Goal: Information Seeking & Learning: Learn about a topic

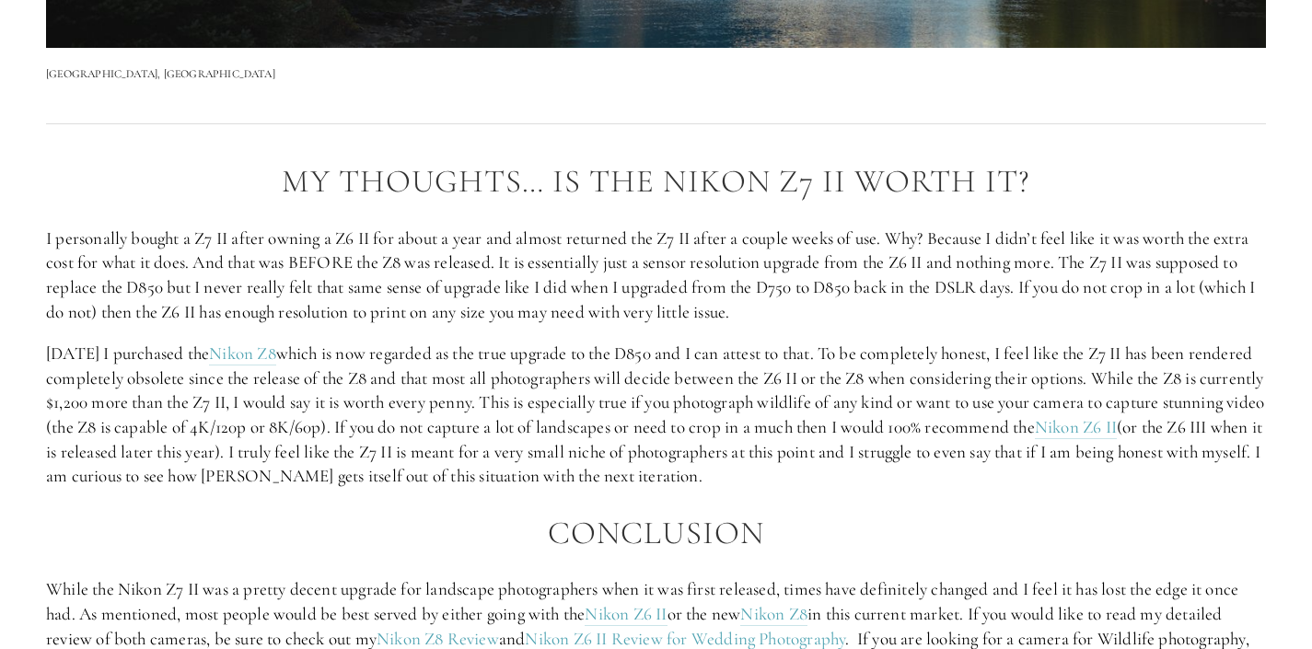
scroll to position [3139, 0]
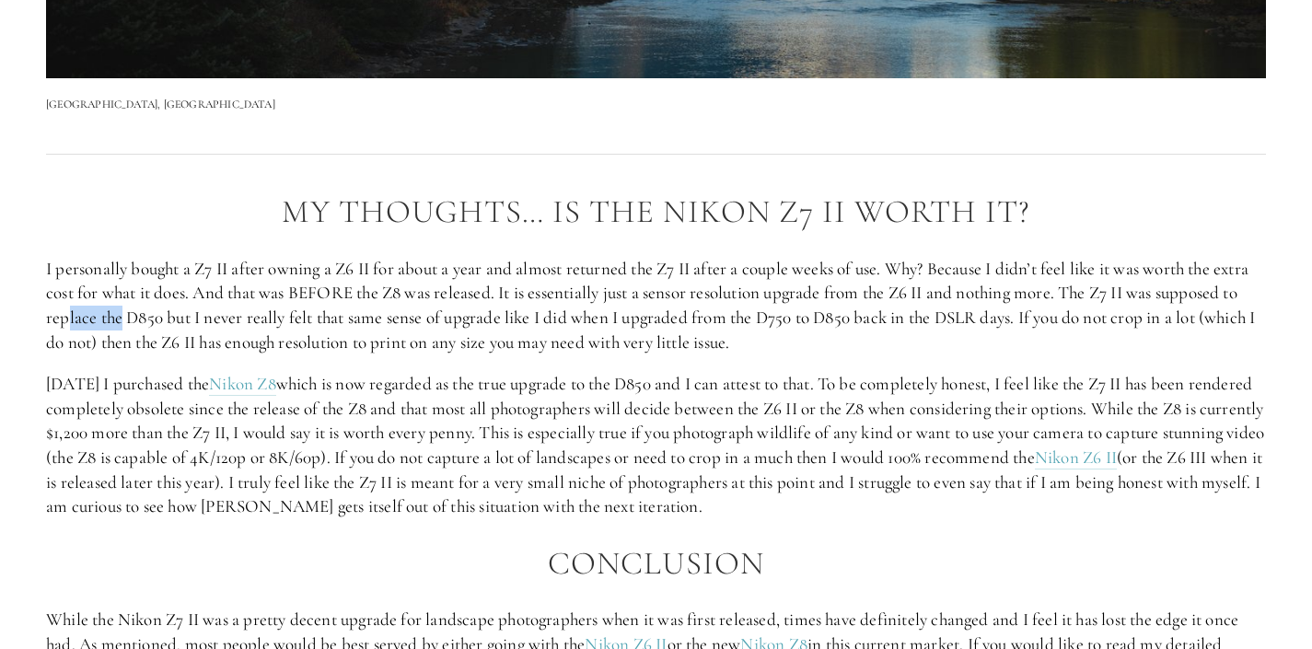
drag, startPoint x: 155, startPoint y: 317, endPoint x: 209, endPoint y: 311, distance: 54.6
click at [209, 311] on p "I personally bought a Z7 II after owning a Z6 II for about a year and almost re…" at bounding box center [656, 306] width 1220 height 98
drag, startPoint x: 319, startPoint y: 307, endPoint x: 414, endPoint y: 314, distance: 96.0
click at [414, 314] on p "I personally bought a Z7 II after owning a Z6 II for about a year and almost re…" at bounding box center [656, 306] width 1220 height 98
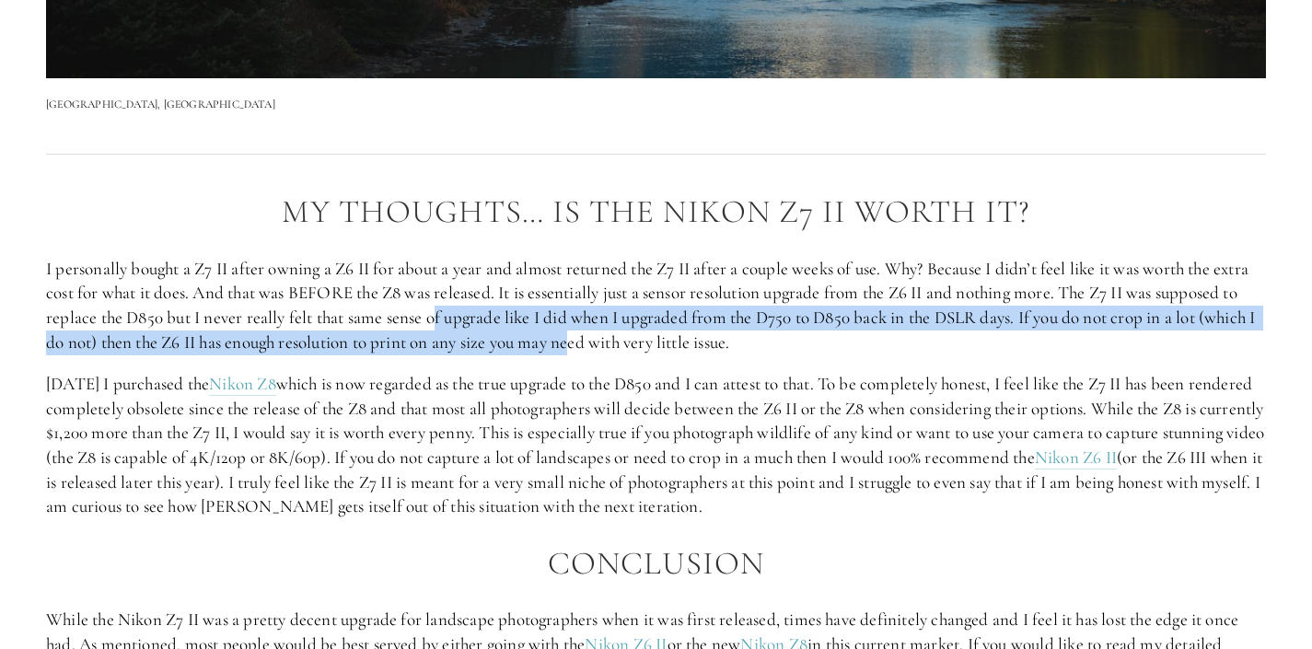
drag, startPoint x: 524, startPoint y: 322, endPoint x: 678, endPoint y: 338, distance: 154.6
click at [678, 338] on p "I personally bought a Z7 II after owning a Z6 II for about a year and almost re…" at bounding box center [656, 306] width 1220 height 98
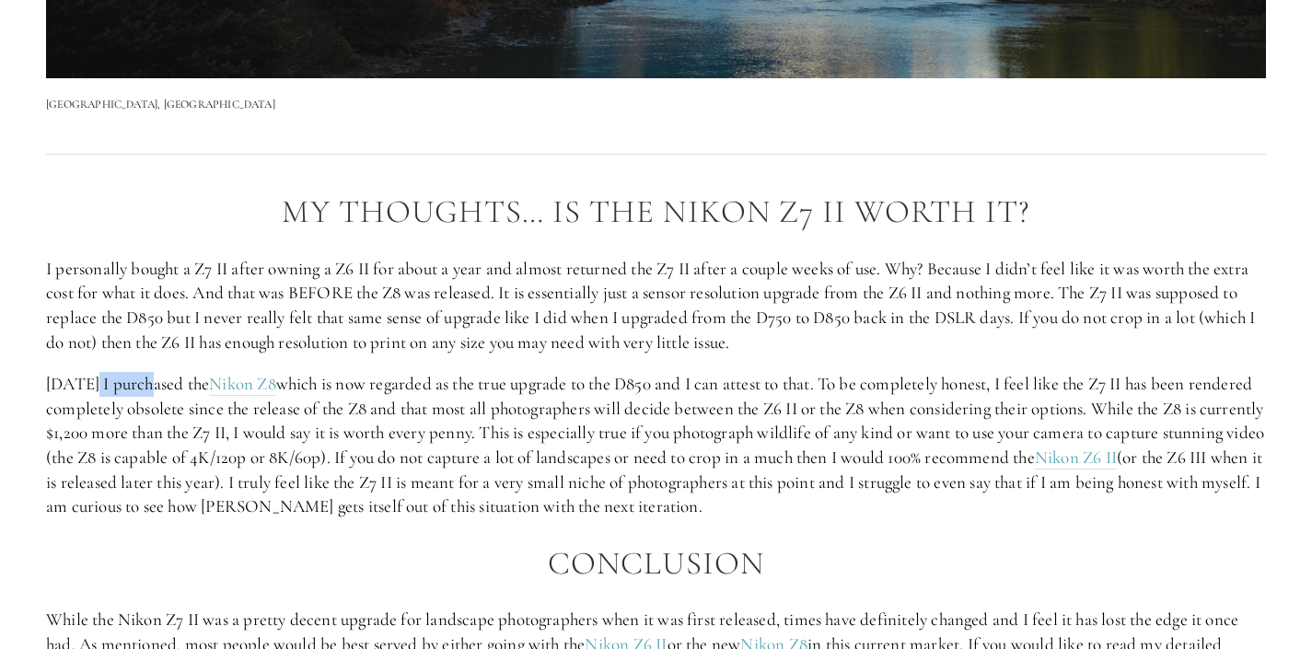
drag, startPoint x: 118, startPoint y: 378, endPoint x: 151, endPoint y: 377, distance: 33.2
click at [151, 376] on p "[DATE] I purchased the Nikon Z8 which is now regarded as the true upgrade to th…" at bounding box center [656, 445] width 1220 height 147
drag, startPoint x: 395, startPoint y: 385, endPoint x: 498, endPoint y: 387, distance: 103.1
click at [463, 385] on p "[DATE] I purchased the Nikon Z8 which is now regarded as the true upgrade to th…" at bounding box center [656, 445] width 1220 height 147
drag, startPoint x: 538, startPoint y: 389, endPoint x: 599, endPoint y: 388, distance: 61.7
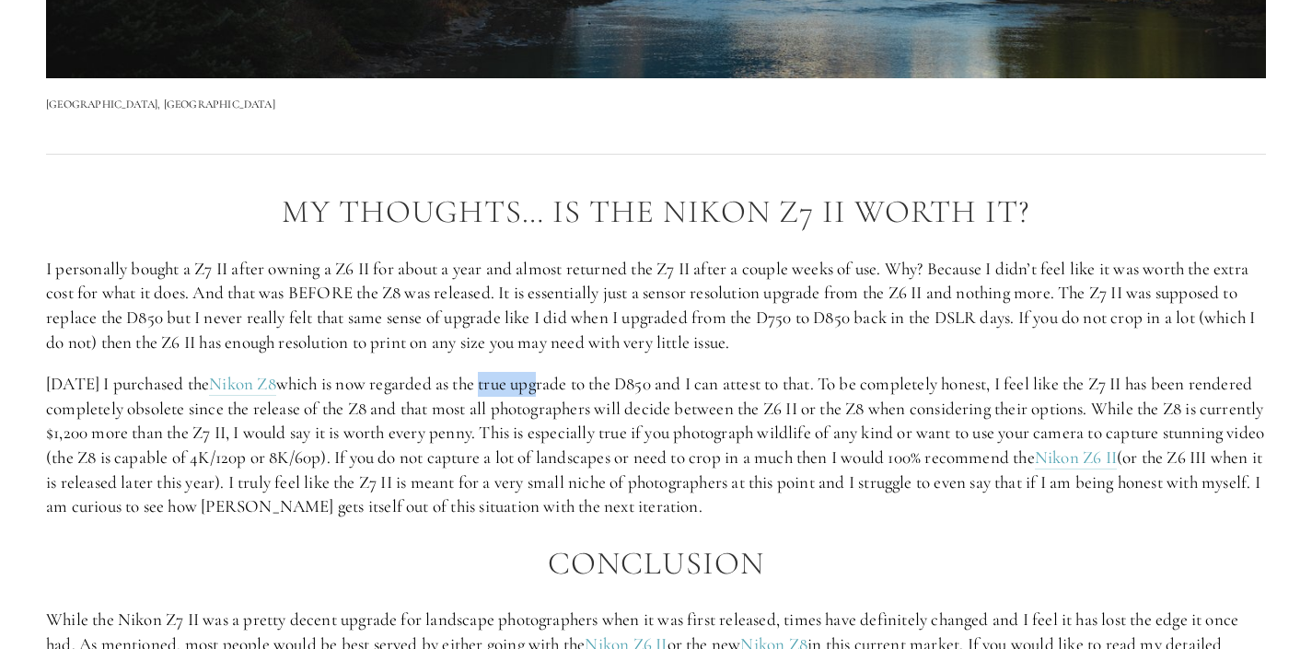
click at [599, 388] on p "[DATE] I purchased the Nikon Z8 which is now regarded as the true upgrade to th…" at bounding box center [656, 445] width 1220 height 147
drag, startPoint x: 783, startPoint y: 387, endPoint x: 868, endPoint y: 385, distance: 85.7
click at [868, 385] on p "[DATE] I purchased the Nikon Z8 which is now regarded as the true upgrade to th…" at bounding box center [656, 445] width 1220 height 147
drag, startPoint x: 800, startPoint y: 409, endPoint x: 840, endPoint y: 410, distance: 39.6
click at [840, 410] on p "[DATE] I purchased the Nikon Z8 which is now regarded as the true upgrade to th…" at bounding box center [656, 445] width 1220 height 147
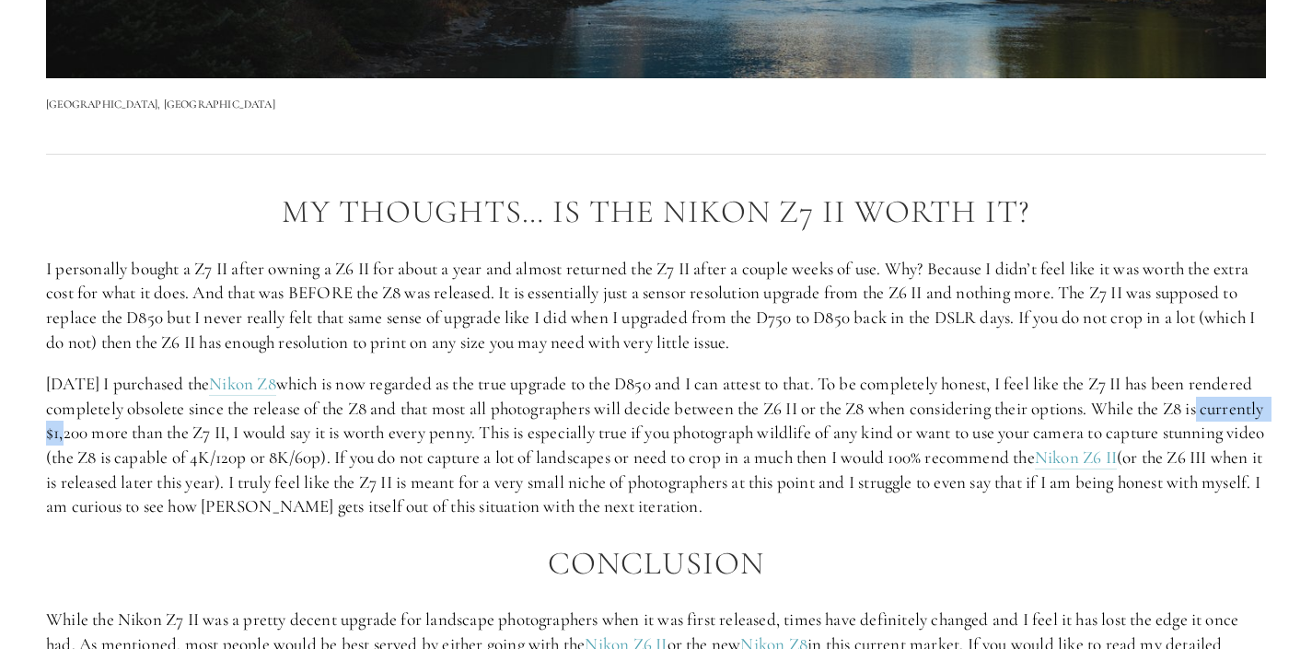
drag, startPoint x: 51, startPoint y: 435, endPoint x: 141, endPoint y: 434, distance: 90.2
click at [141, 434] on p "[DATE] I purchased the Nikon Z8 which is now regarded as the true upgrade to th…" at bounding box center [656, 445] width 1220 height 147
drag, startPoint x: 233, startPoint y: 438, endPoint x: 297, endPoint y: 438, distance: 64.5
click at [297, 438] on p "[DATE] I purchased the Nikon Z8 which is now regarded as the true upgrade to th…" at bounding box center [656, 445] width 1220 height 147
drag, startPoint x: 378, startPoint y: 438, endPoint x: 471, endPoint y: 444, distance: 93.2
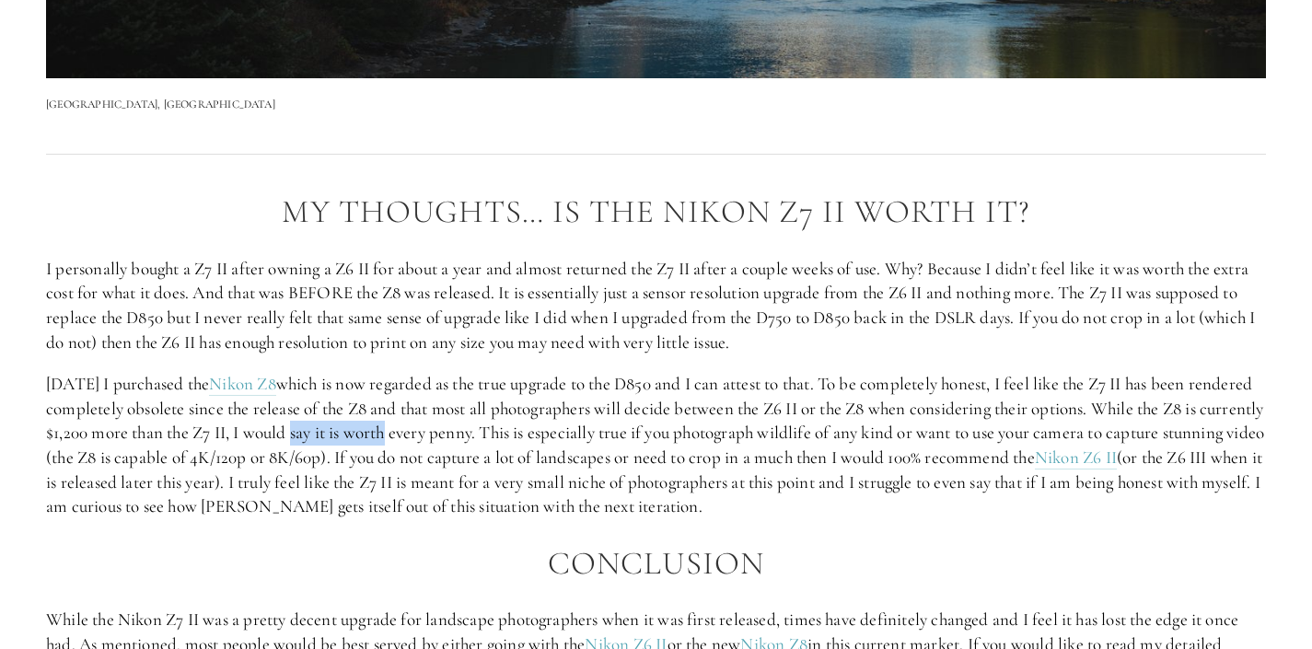
click at [471, 444] on p "[DATE] I purchased the Nikon Z8 which is now regarded as the true upgrade to th…" at bounding box center [656, 445] width 1220 height 147
drag, startPoint x: 687, startPoint y: 436, endPoint x: 762, endPoint y: 442, distance: 75.7
click at [762, 442] on p "[DATE] I purchased the Nikon Z8 which is now regarded as the true upgrade to th…" at bounding box center [656, 445] width 1220 height 147
drag, startPoint x: 272, startPoint y: 461, endPoint x: 407, endPoint y: 463, distance: 135.4
click at [407, 463] on p "[DATE] I purchased the Nikon Z8 which is now regarded as the true upgrade to th…" at bounding box center [656, 445] width 1220 height 147
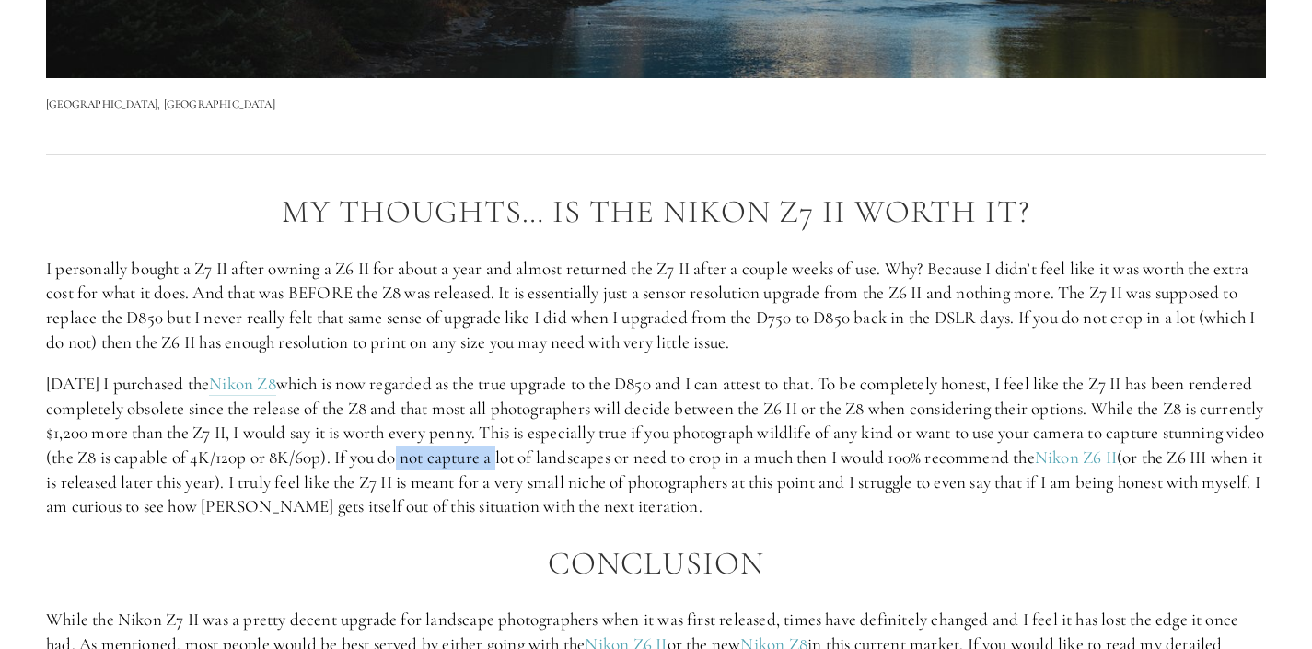
drag, startPoint x: 495, startPoint y: 466, endPoint x: 605, endPoint y: 466, distance: 109.6
click at [605, 466] on p "[DATE] I purchased the Nikon Z8 which is now regarded as the true upgrade to th…" at bounding box center [656, 445] width 1220 height 147
drag, startPoint x: 404, startPoint y: 489, endPoint x: 535, endPoint y: 487, distance: 130.8
click at [535, 487] on p "[DATE] I purchased the Nikon Z8 which is now regarded as the true upgrade to th…" at bounding box center [656, 445] width 1220 height 147
drag, startPoint x: 653, startPoint y: 475, endPoint x: 795, endPoint y: 488, distance: 142.4
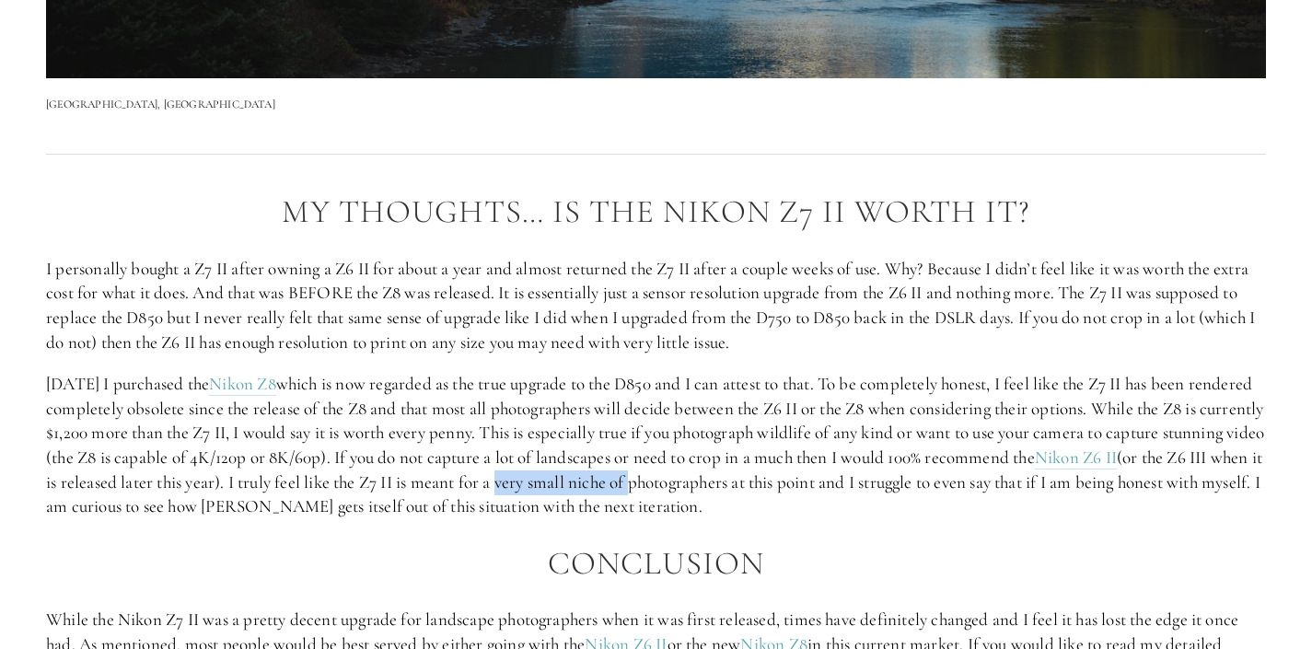
click at [786, 485] on p "[DATE] I purchased the Nikon Z8 which is now regarded as the true upgrade to th…" at bounding box center [656, 445] width 1220 height 147
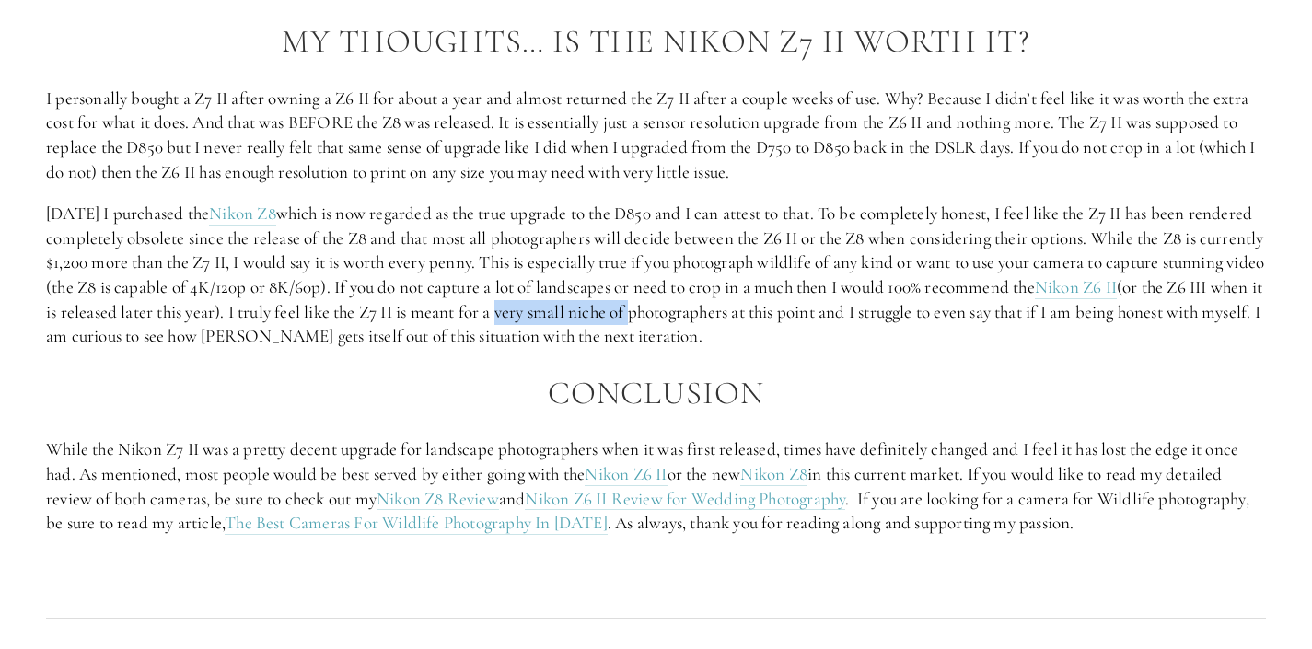
scroll to position [3315, 0]
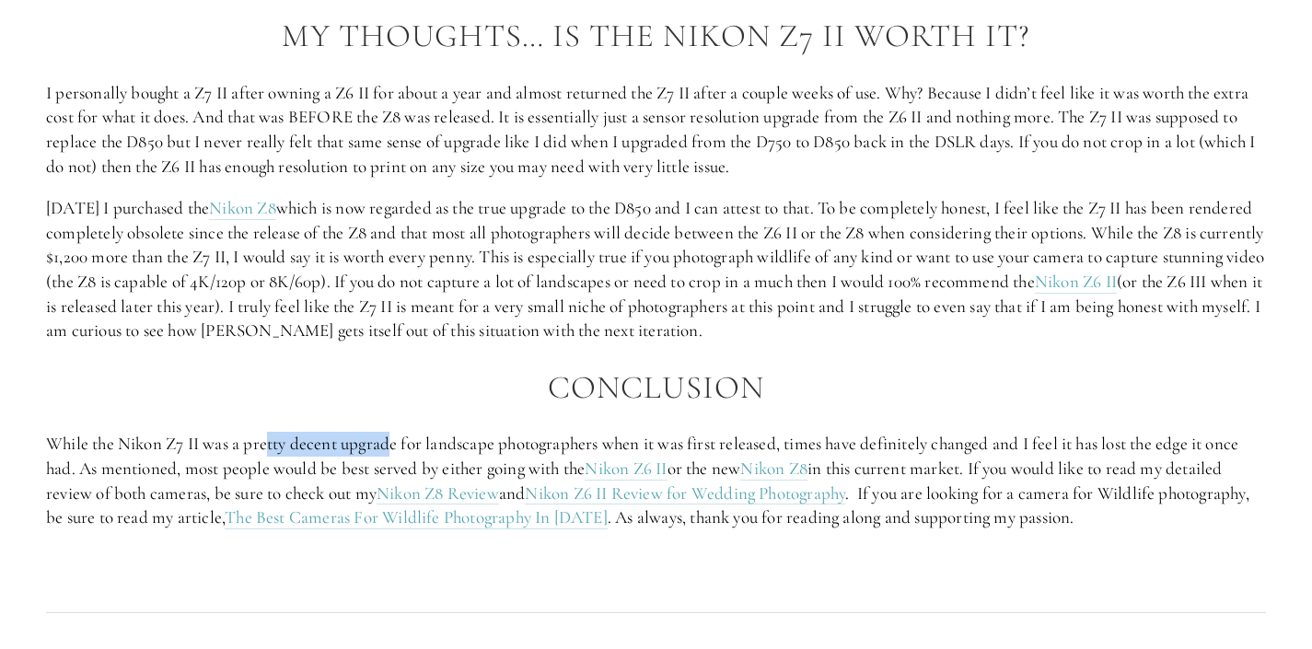
drag, startPoint x: 271, startPoint y: 446, endPoint x: 392, endPoint y: 455, distance: 121.9
click at [392, 455] on p "While the Nikon Z7 II was a pretty decent upgrade for landscape photographers w…" at bounding box center [656, 481] width 1220 height 98
drag, startPoint x: 401, startPoint y: 439, endPoint x: 529, endPoint y: 438, distance: 128.9
click at [529, 438] on p "While the Nikon Z7 II was a pretty decent upgrade for landscape photographers w…" at bounding box center [656, 481] width 1220 height 98
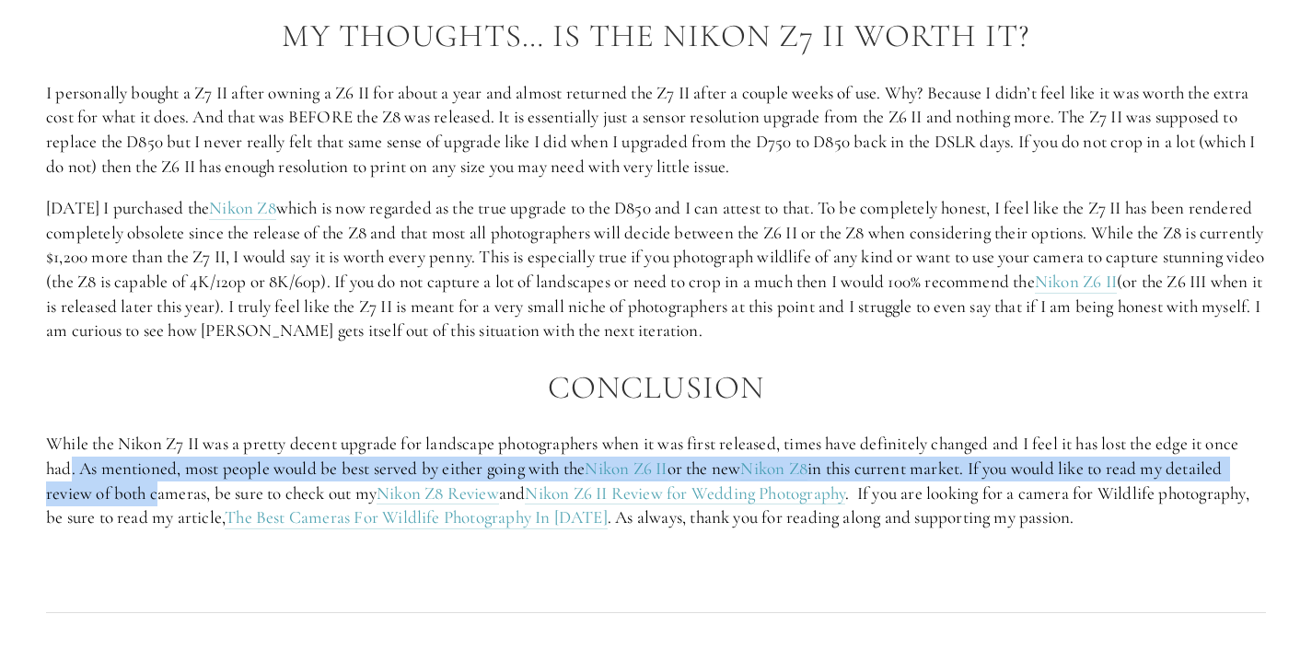
drag, startPoint x: 68, startPoint y: 470, endPoint x: 155, endPoint y: 489, distance: 88.7
click at [155, 489] on p "While the Nikon Z7 II was a pretty decent upgrade for landscape photographers w…" at bounding box center [656, 481] width 1220 height 98
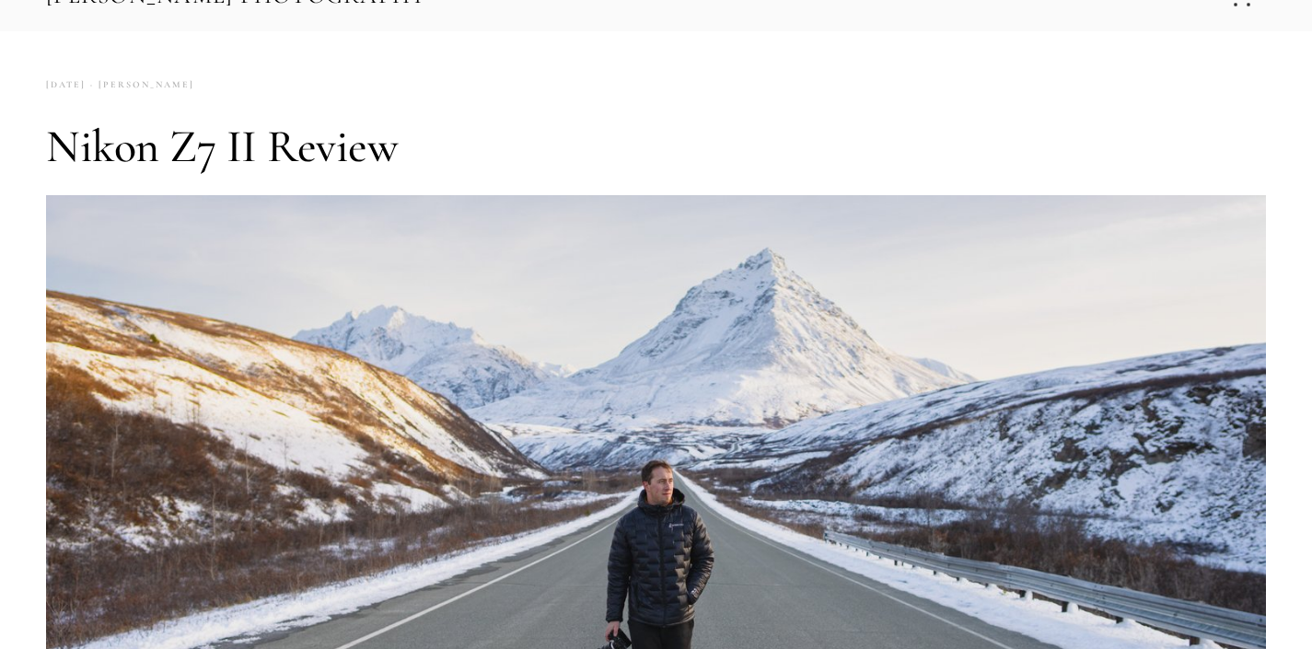
scroll to position [0, 0]
